Goal: Transaction & Acquisition: Purchase product/service

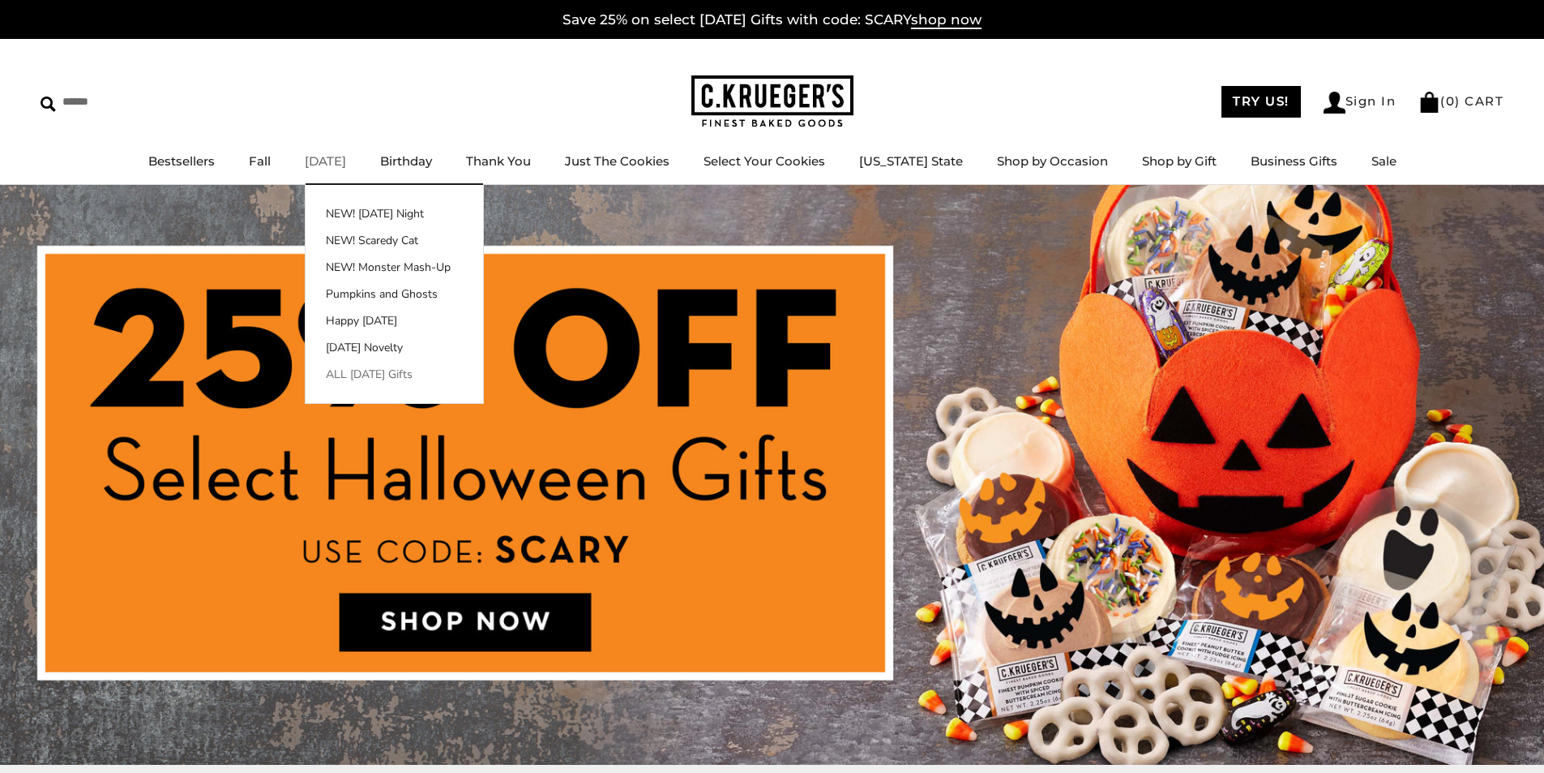
click at [376, 371] on link "ALL [DATE] Gifts" at bounding box center [395, 374] width 178 height 17
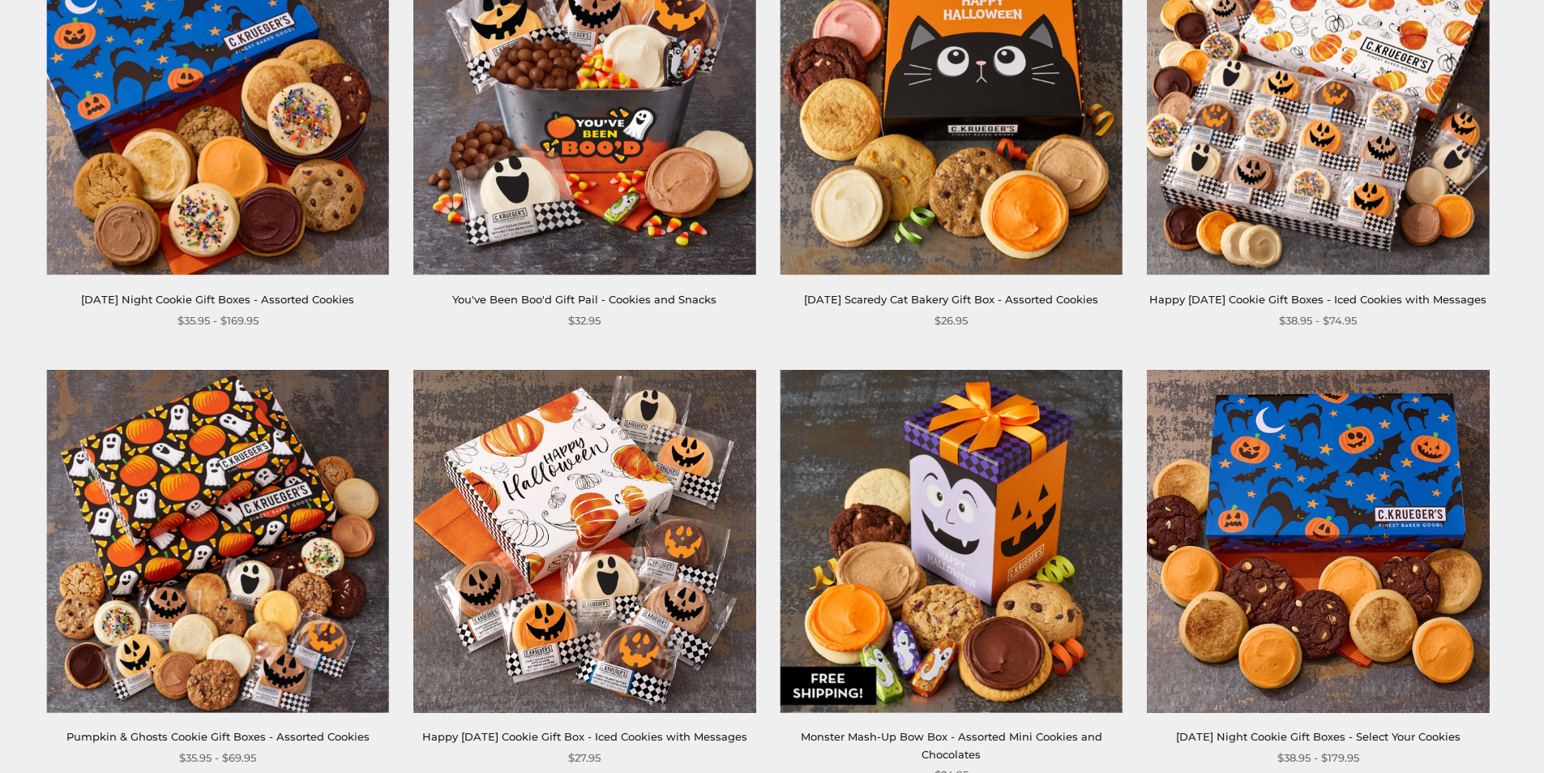
scroll to position [486, 0]
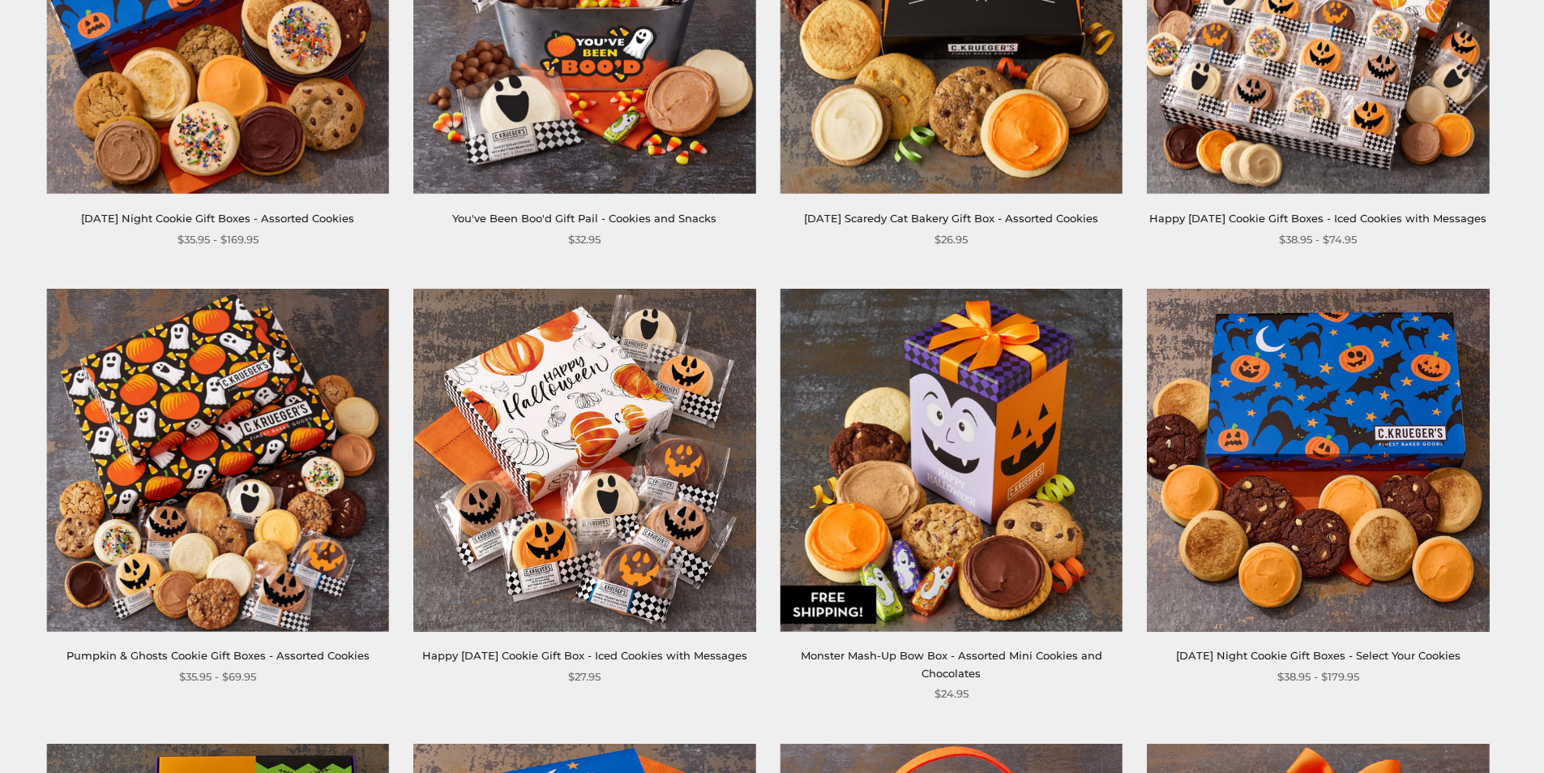
click at [593, 479] on img at bounding box center [584, 460] width 342 height 342
